Goal: Task Accomplishment & Management: Manage account settings

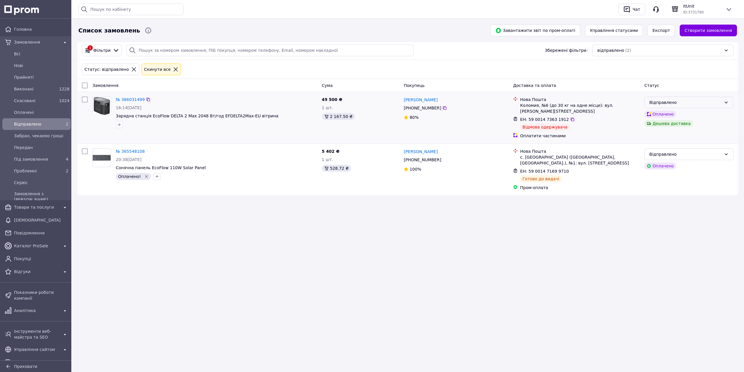
click at [700, 104] on div "Відправлено" at bounding box center [686, 102] width 72 height 6
click at [676, 137] on li "Скасовано" at bounding box center [689, 136] width 89 height 11
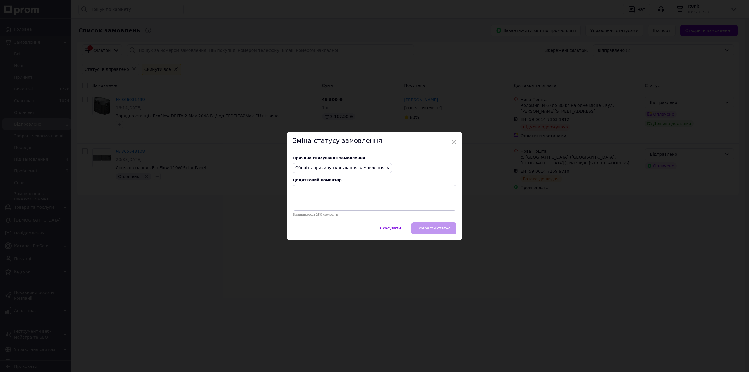
click at [335, 168] on span "Оберіть причину скасування замовлення" at bounding box center [339, 167] width 89 height 5
click at [302, 226] on li "Інше" at bounding box center [342, 229] width 99 height 8
click at [309, 192] on textarea at bounding box center [374, 198] width 164 height 26
type textarea "Відмова при отриманні"
drag, startPoint x: 357, startPoint y: 193, endPoint x: 284, endPoint y: 196, distance: 72.9
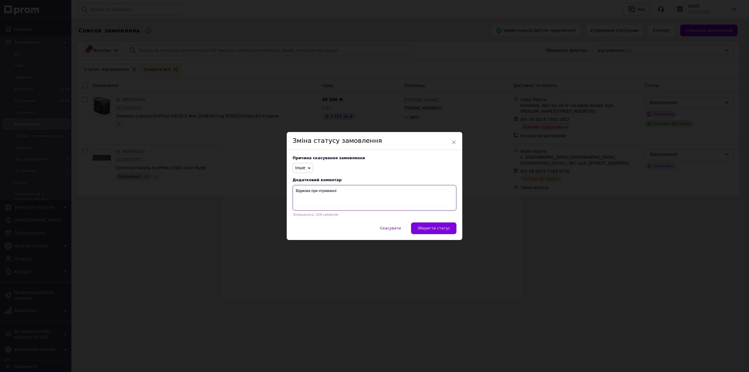
click at [284, 196] on div "× Зміна статусу замовлення Причина скасування замовлення Інше Немає в наявності…" at bounding box center [374, 186] width 749 height 372
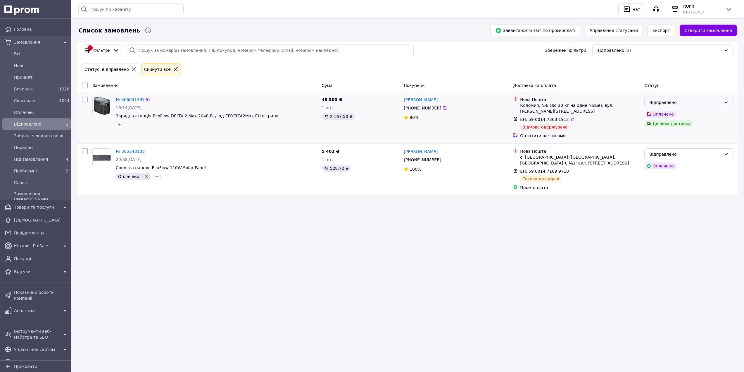
click at [708, 101] on div "Відправлено" at bounding box center [686, 102] width 72 height 6
click at [672, 137] on li "Скасовано" at bounding box center [689, 136] width 89 height 11
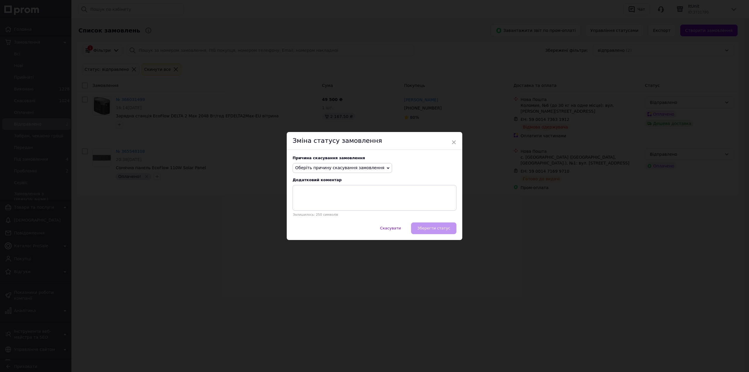
click at [322, 168] on span "Оберіть причину скасування замовлення" at bounding box center [339, 167] width 89 height 5
click at [315, 227] on li "Інше" at bounding box center [342, 229] width 99 height 8
click at [323, 195] on textarea at bounding box center [374, 198] width 164 height 26
type textarea "Відмова при отриманні"
click at [447, 228] on span "Зберегти статус" at bounding box center [433, 228] width 33 height 4
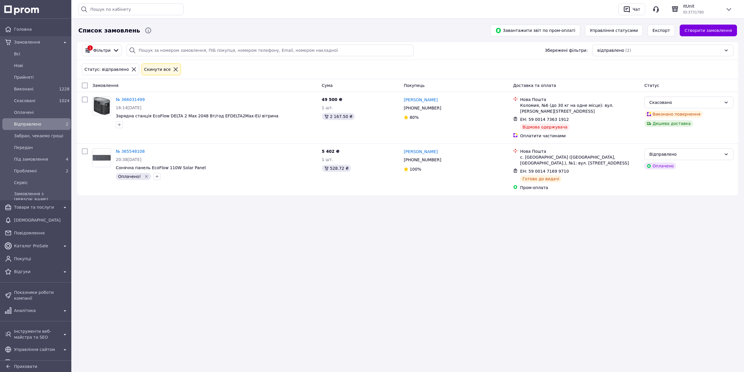
click at [299, 250] on div "Список замовлень Завантажити звіт по пром-оплаті Управління статусами Експорт С…" at bounding box center [407, 186] width 673 height 372
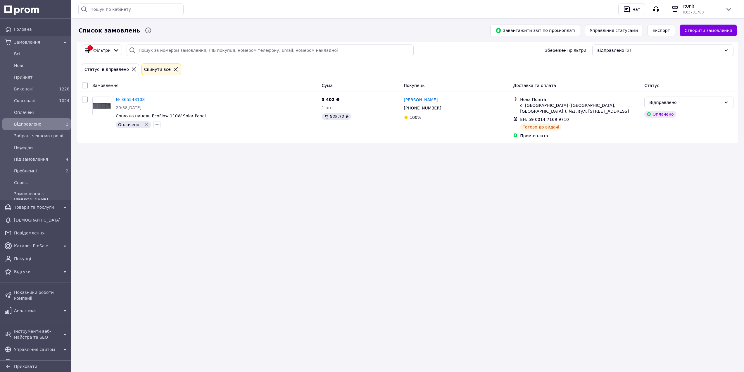
click at [37, 39] on span "Замовлення" at bounding box center [36, 42] width 45 height 6
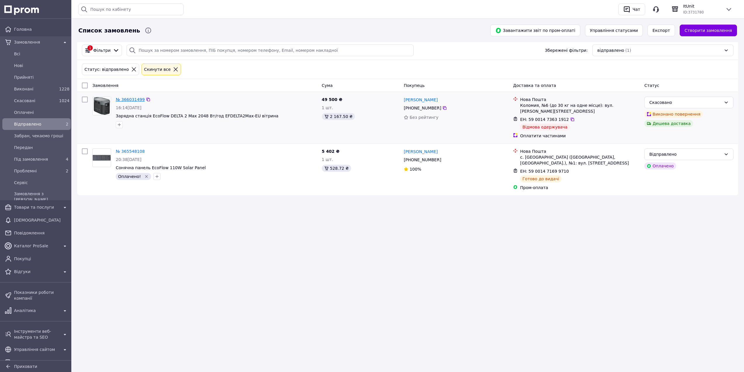
click at [127, 99] on link "№ 366031499" at bounding box center [130, 99] width 29 height 5
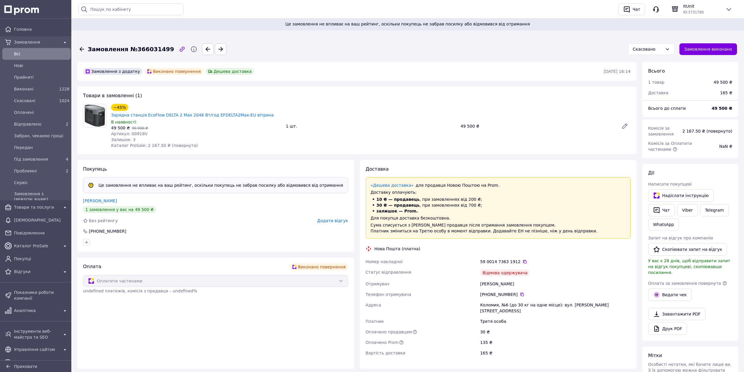
scroll to position [19, 0]
click at [27, 51] on span "Всi" at bounding box center [41, 54] width 54 height 6
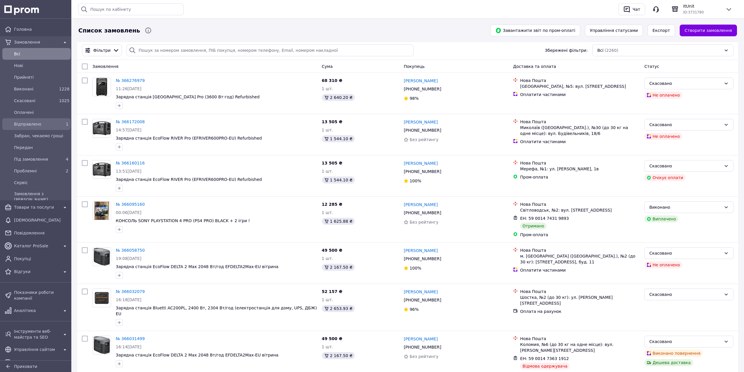
click at [36, 128] on div "Відправлено 1" at bounding box center [37, 123] width 66 height 9
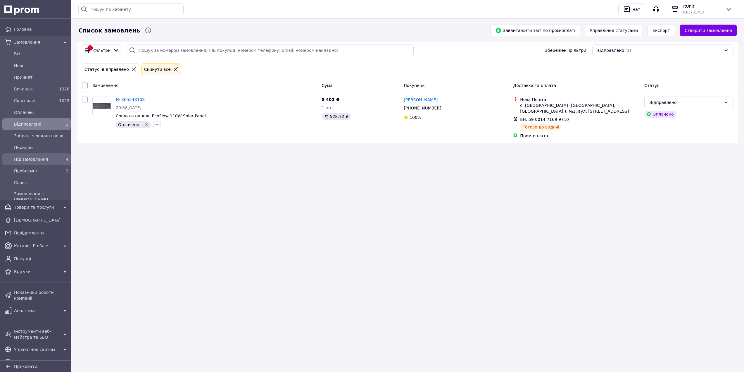
click at [37, 161] on span "Під замовлення" at bounding box center [35, 159] width 43 height 6
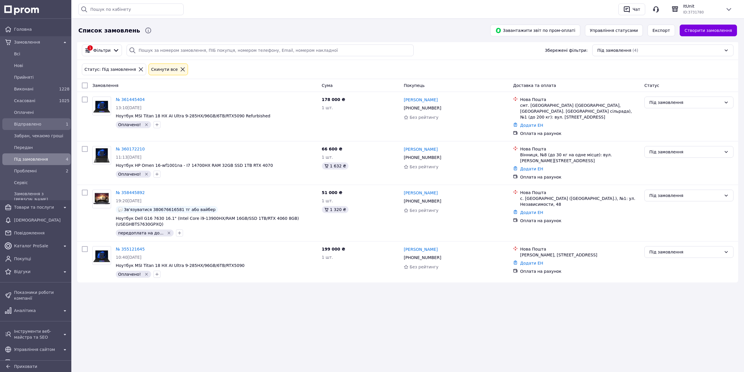
click at [40, 123] on span "Відправлено" at bounding box center [35, 124] width 43 height 6
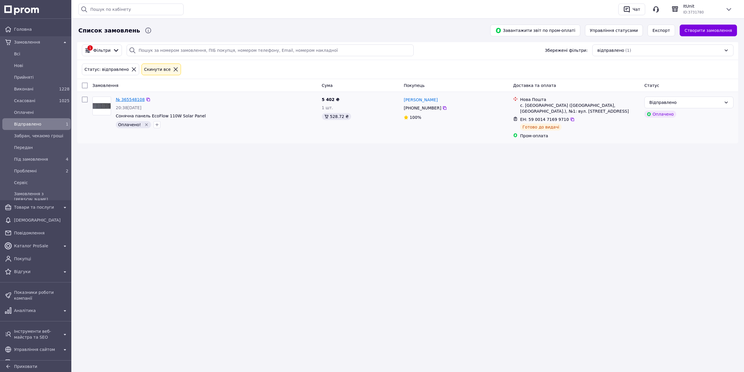
click at [131, 99] on link "№ 365548108" at bounding box center [130, 99] width 29 height 5
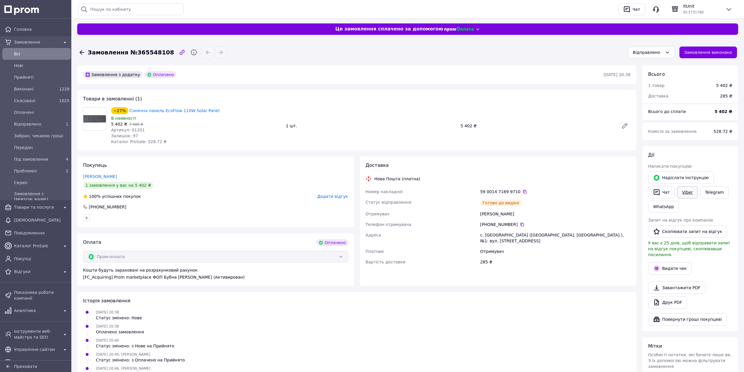
click at [686, 191] on link "Viber" at bounding box center [687, 192] width 20 height 12
click at [691, 195] on link "Viber" at bounding box center [687, 192] width 20 height 12
click at [318, 356] on div "07.10.2025 20:40, Вододимир Бубна Статус змінено: з Оплачено на Прийнято" at bounding box center [357, 357] width 552 height 12
click at [39, 121] on div "Відправлено" at bounding box center [35, 124] width 45 height 8
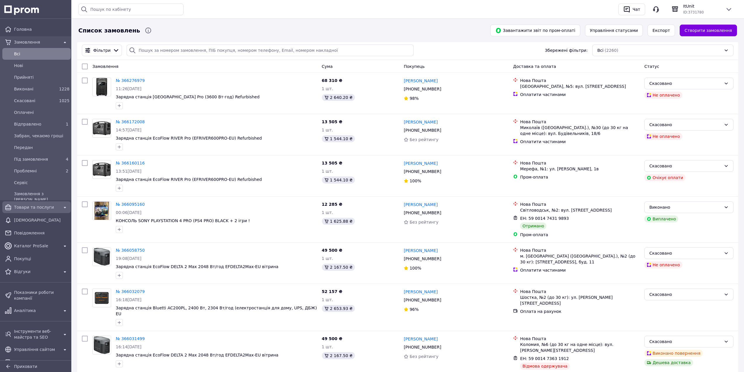
click at [47, 208] on span "Товари та послуги" at bounding box center [36, 207] width 45 height 6
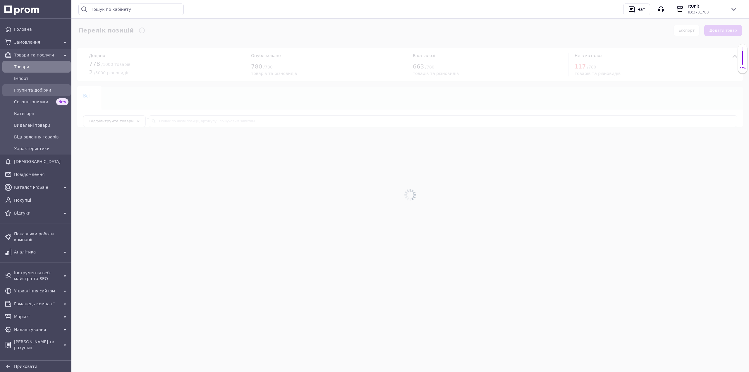
click at [43, 91] on span "Групи та добірки" at bounding box center [41, 90] width 54 height 6
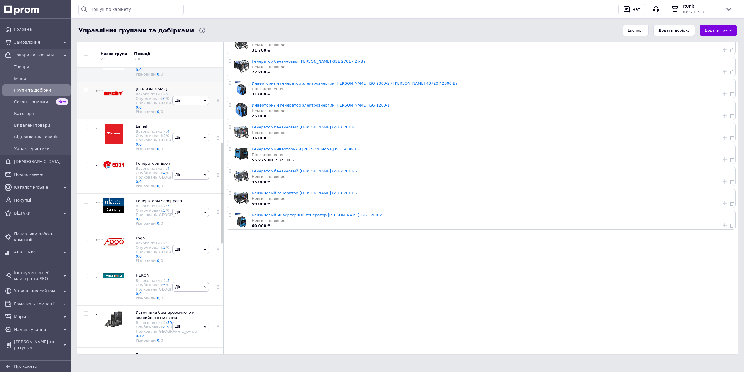
scroll to position [257, 0]
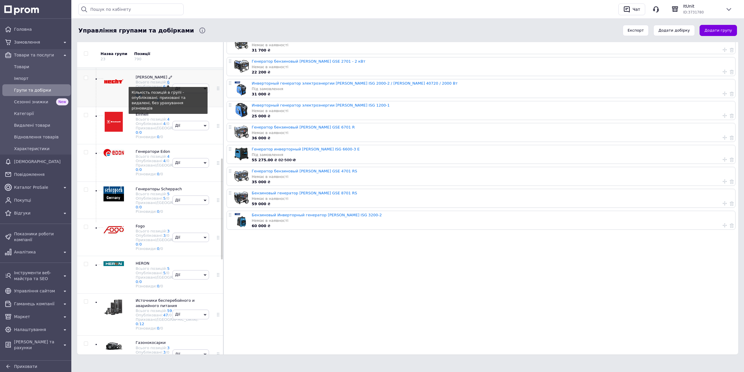
click at [167, 84] on link "6" at bounding box center [168, 82] width 2 height 4
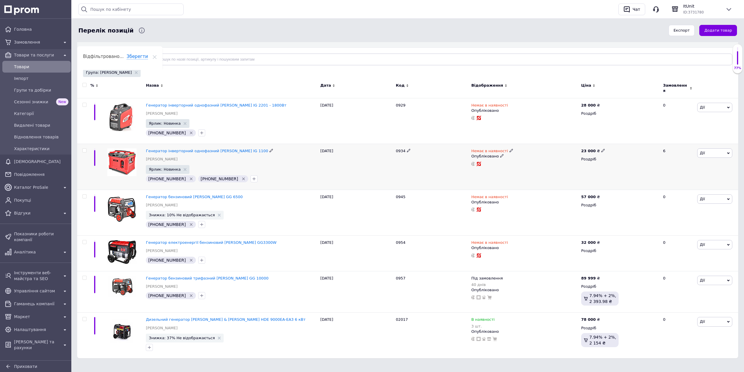
scroll to position [62, 0]
drag, startPoint x: 262, startPoint y: 316, endPoint x: 147, endPoint y: 317, distance: 115.8
click at [147, 317] on div "Дизельний генератор Hahn & Sohn HDE 9000EA-EA3 6 кВт" at bounding box center [231, 318] width 171 height 5
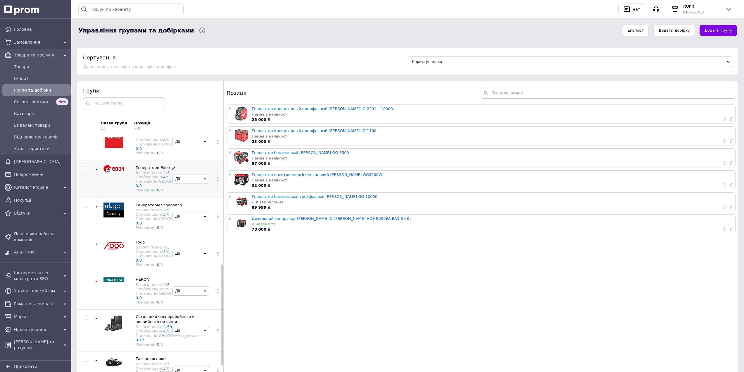
scroll to position [352, 0]
click at [167, 137] on link "4" at bounding box center [168, 135] width 2 height 4
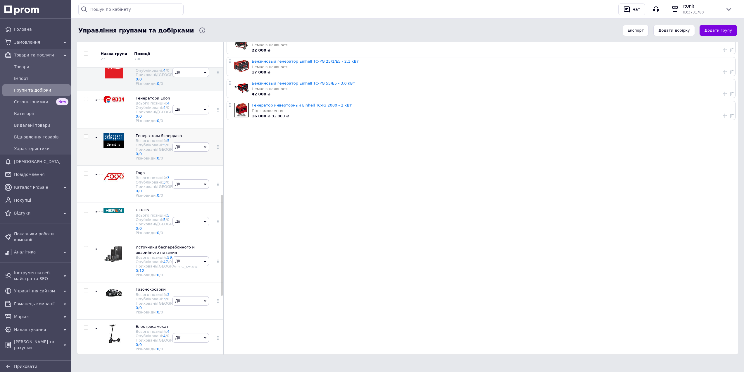
scroll to position [416, 0]
click at [167, 143] on link "5" at bounding box center [168, 140] width 2 height 4
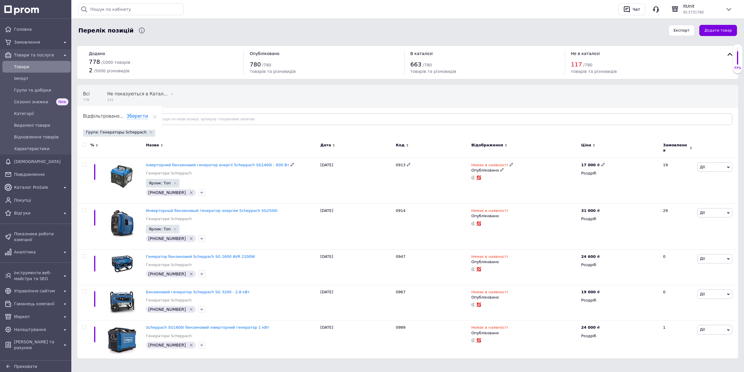
scroll to position [3, 0]
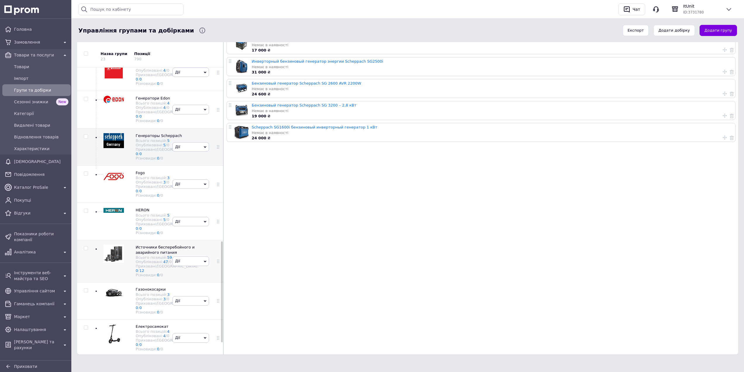
scroll to position [483, 0]
click at [167, 213] on link "5" at bounding box center [168, 215] width 2 height 4
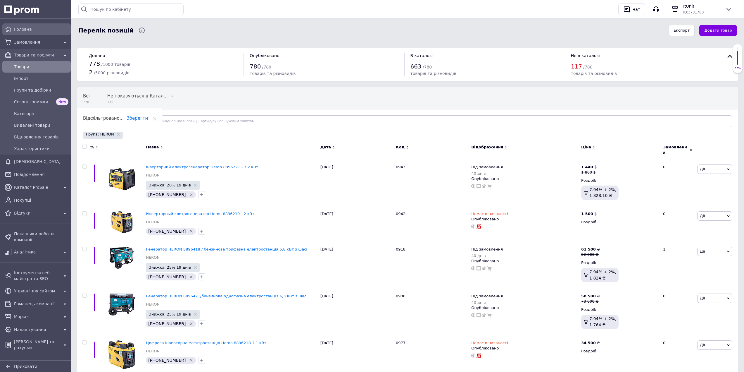
click at [28, 30] on span "Головна" at bounding box center [41, 29] width 54 height 6
